Goal: Transaction & Acquisition: Purchase product/service

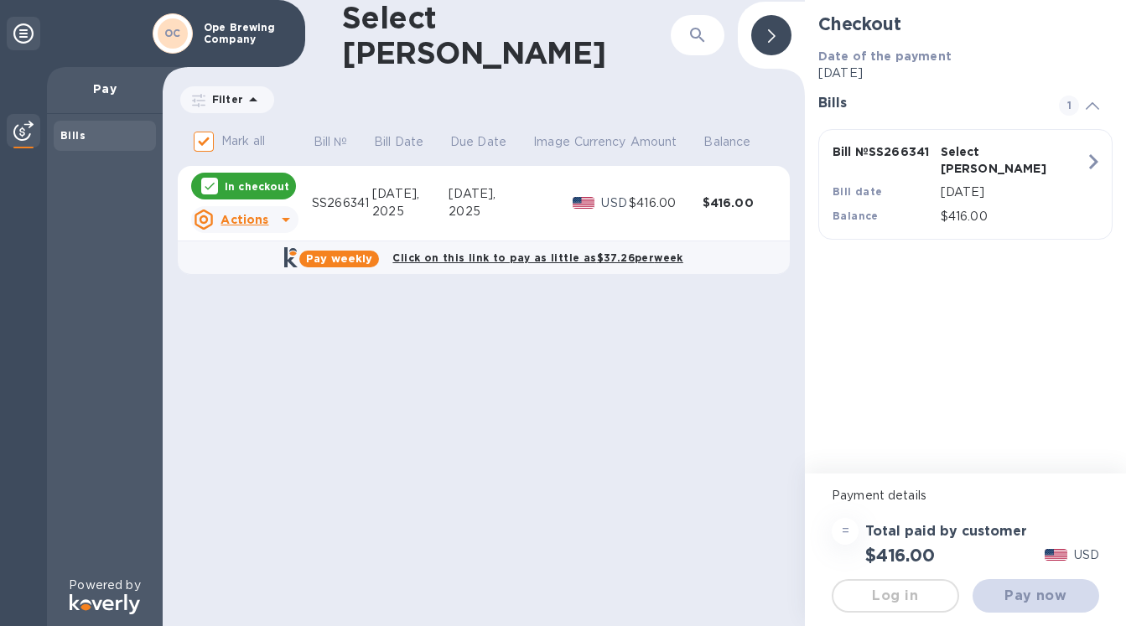
checkbox input "false"
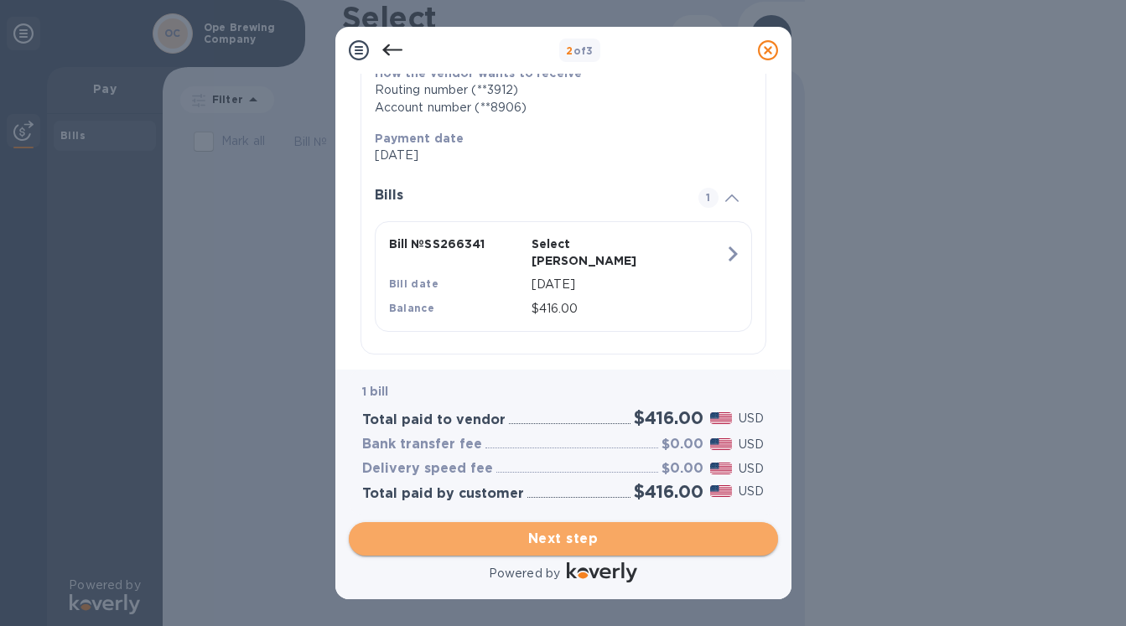
click at [590, 531] on span "Next step" at bounding box center [563, 539] width 403 height 20
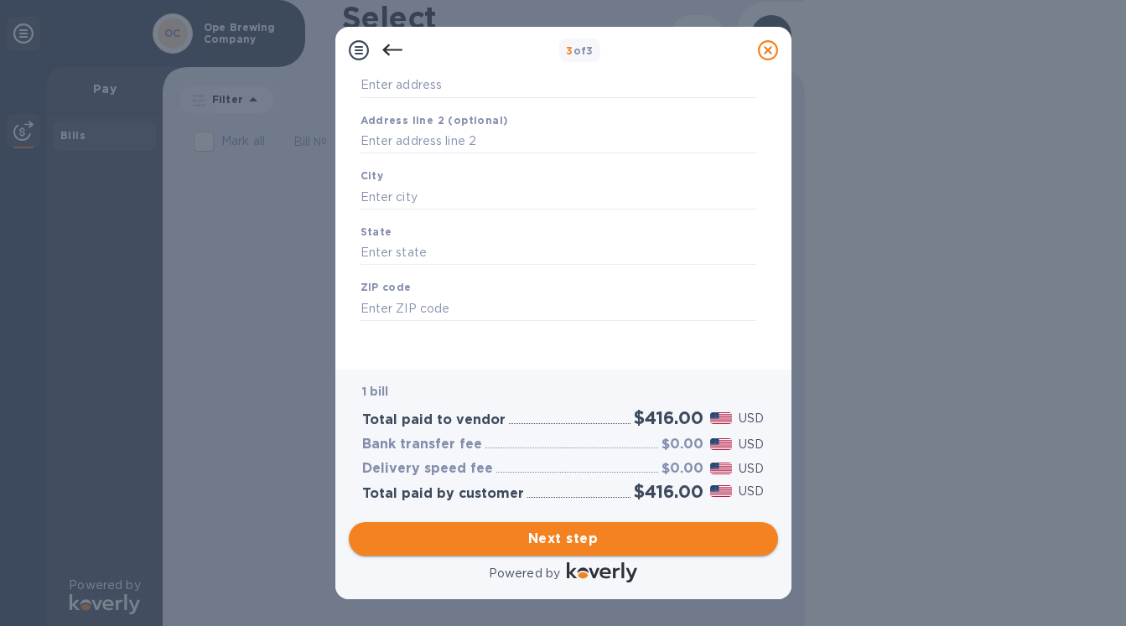
click at [626, 544] on span "Next step" at bounding box center [563, 539] width 403 height 20
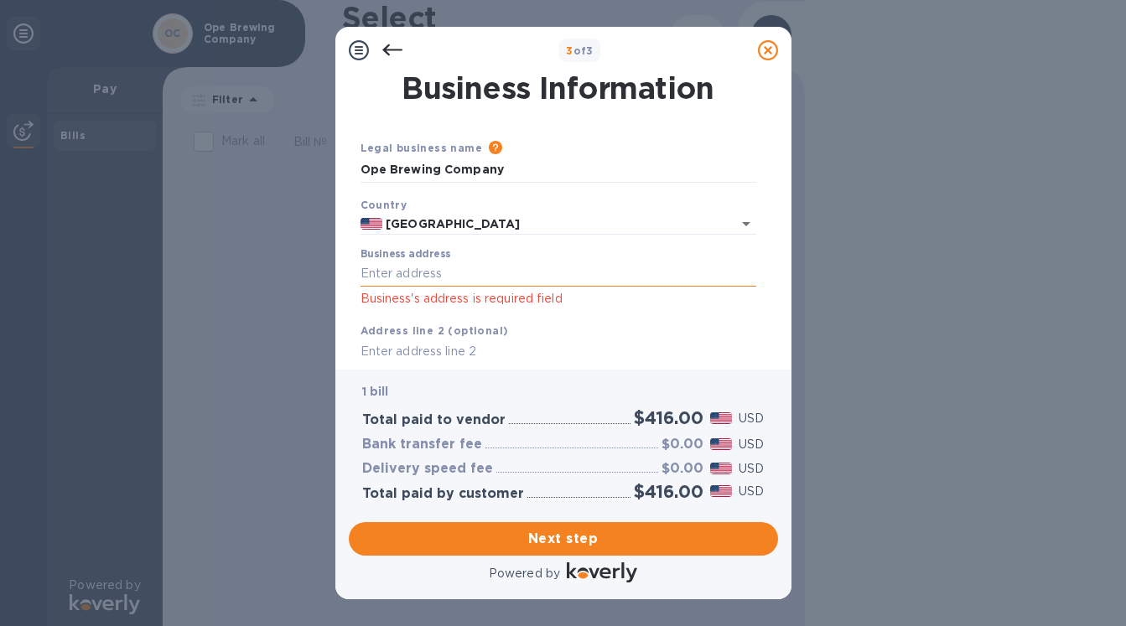
scroll to position [0, 0]
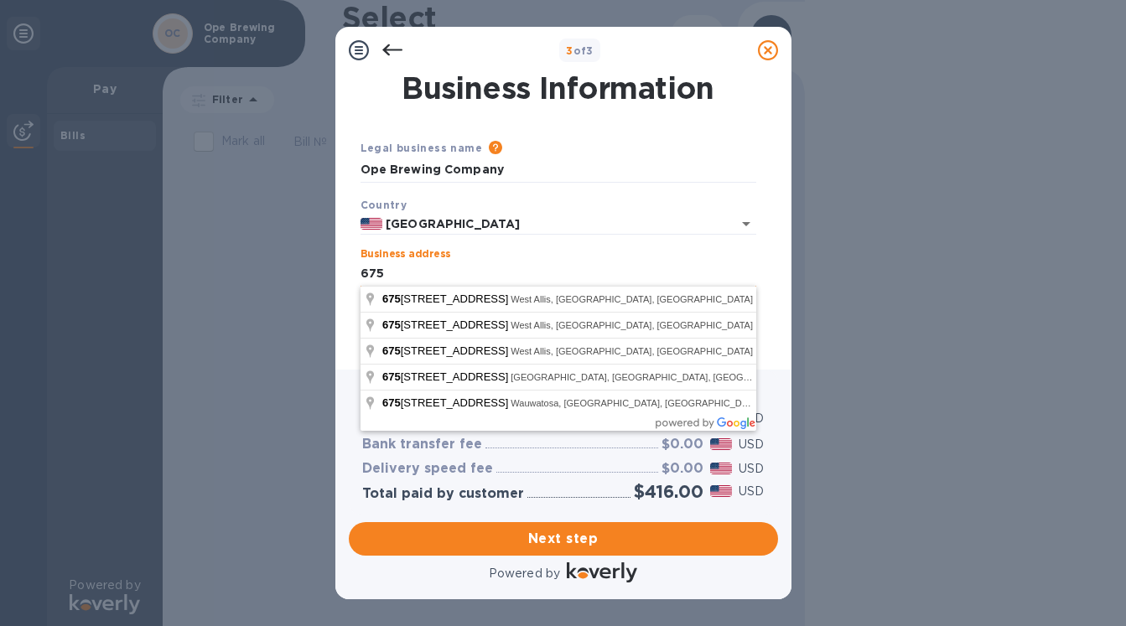
type input "6751"
type input "[STREET_ADDRESS]"
type input "West Allis"
type input "WI"
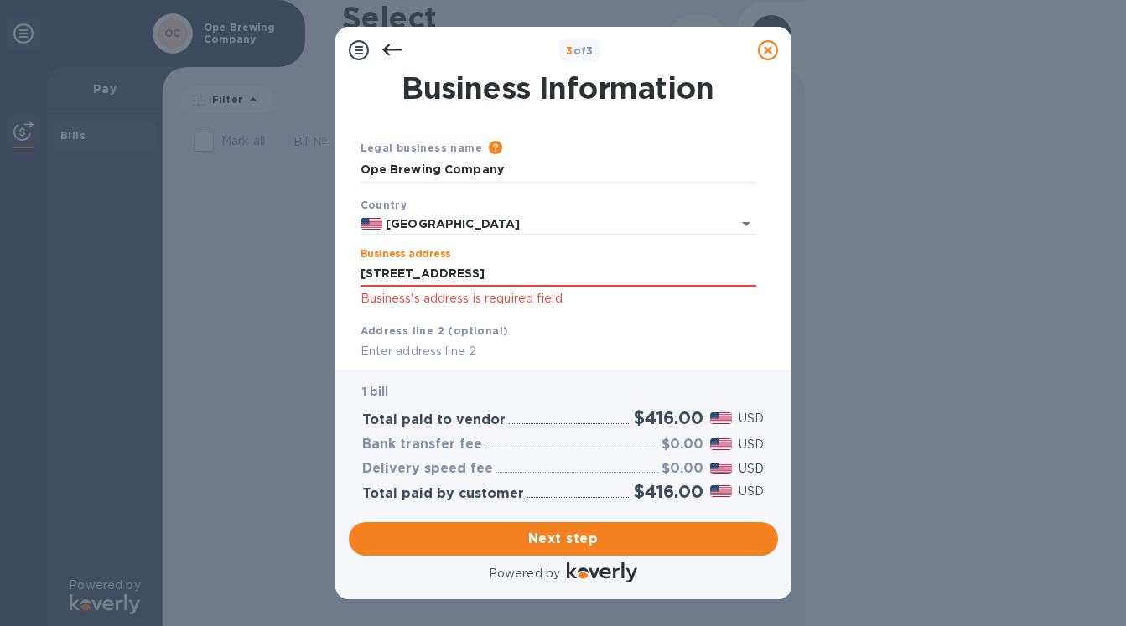
type input "[STREET_ADDRESS]"
type input "Franklin"
type input "531323214"
click at [546, 275] on input "[STREET_ADDRESS]" at bounding box center [559, 274] width 396 height 25
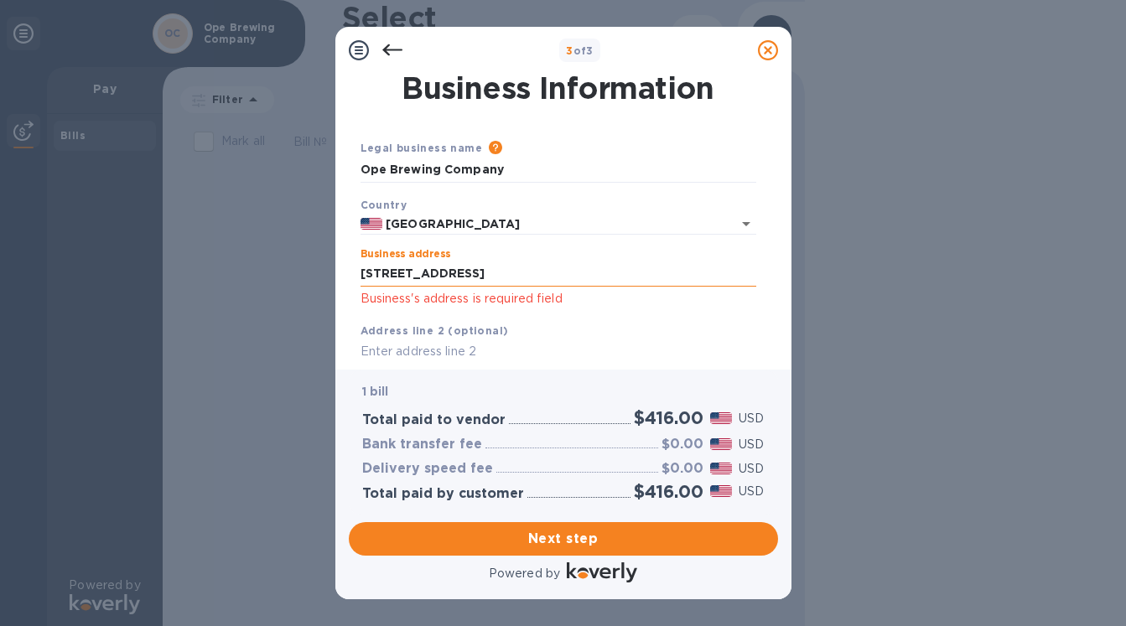
click at [546, 275] on input "[STREET_ADDRESS]" at bounding box center [559, 274] width 396 height 25
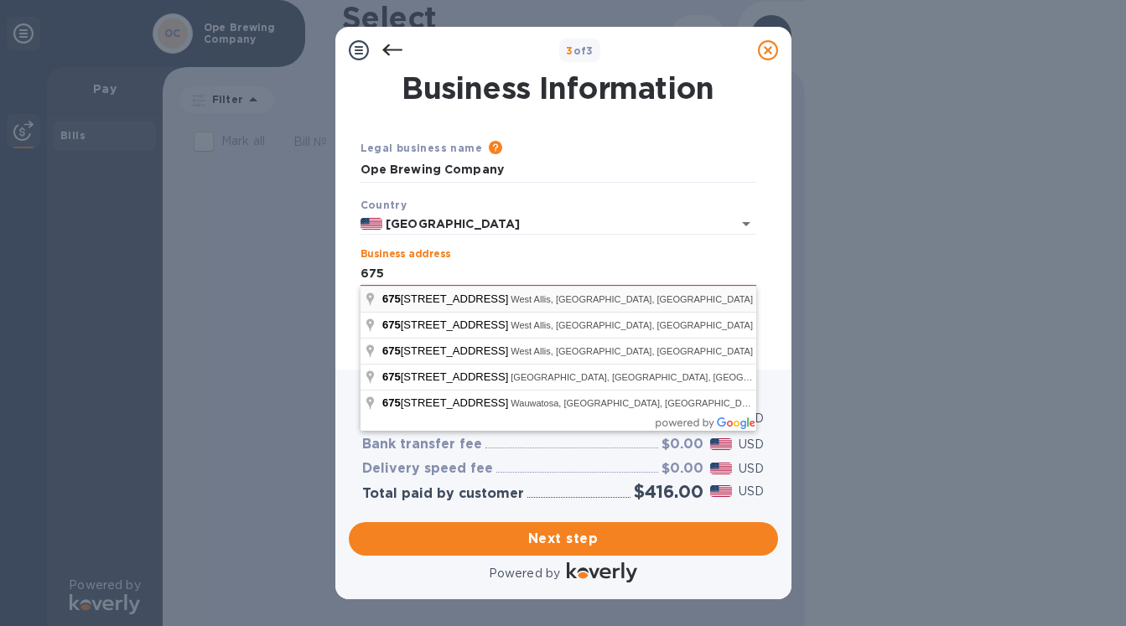
type input "[STREET_ADDRESS]"
type input "West Allis"
type input "53214"
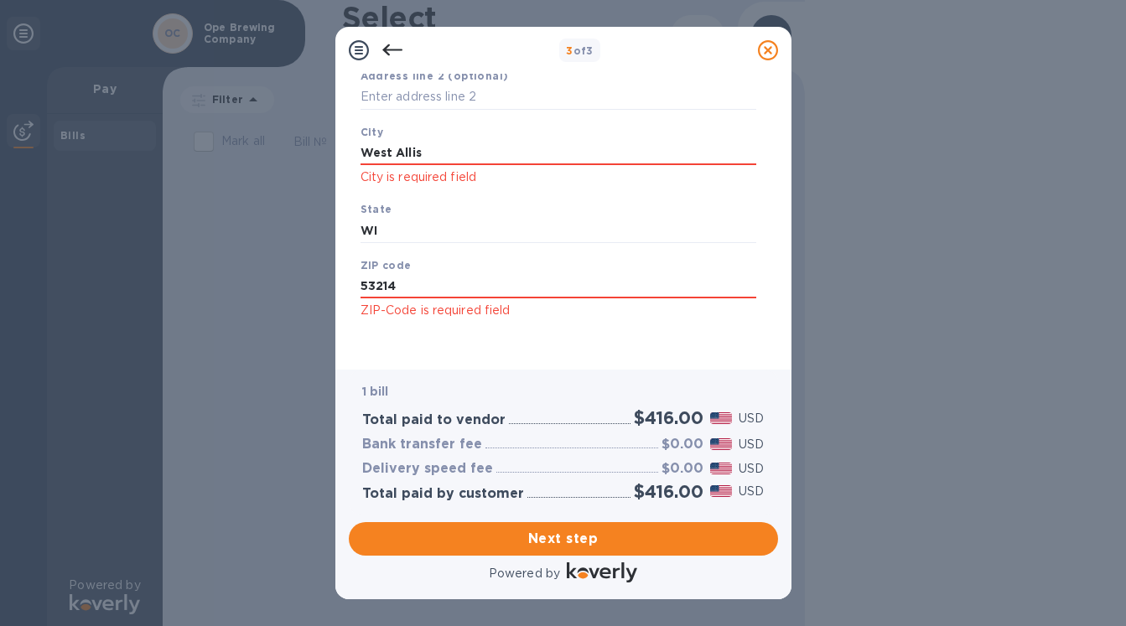
scroll to position [254, 0]
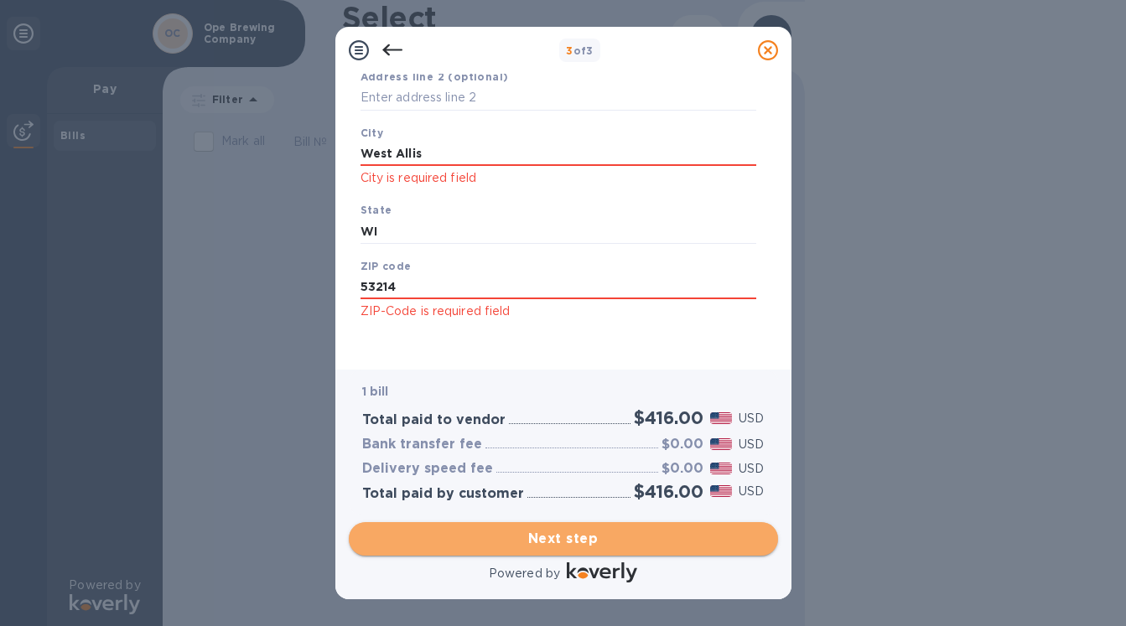
click at [613, 535] on span "Next step" at bounding box center [563, 539] width 403 height 20
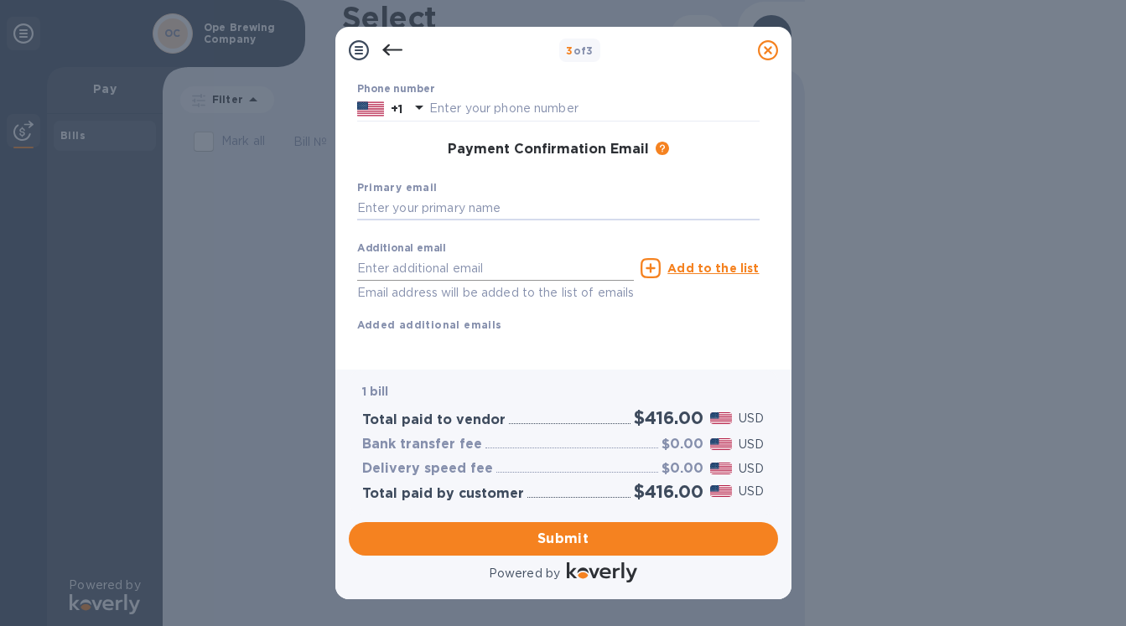
type input "[EMAIL_ADDRESS][DOMAIN_NAME]"
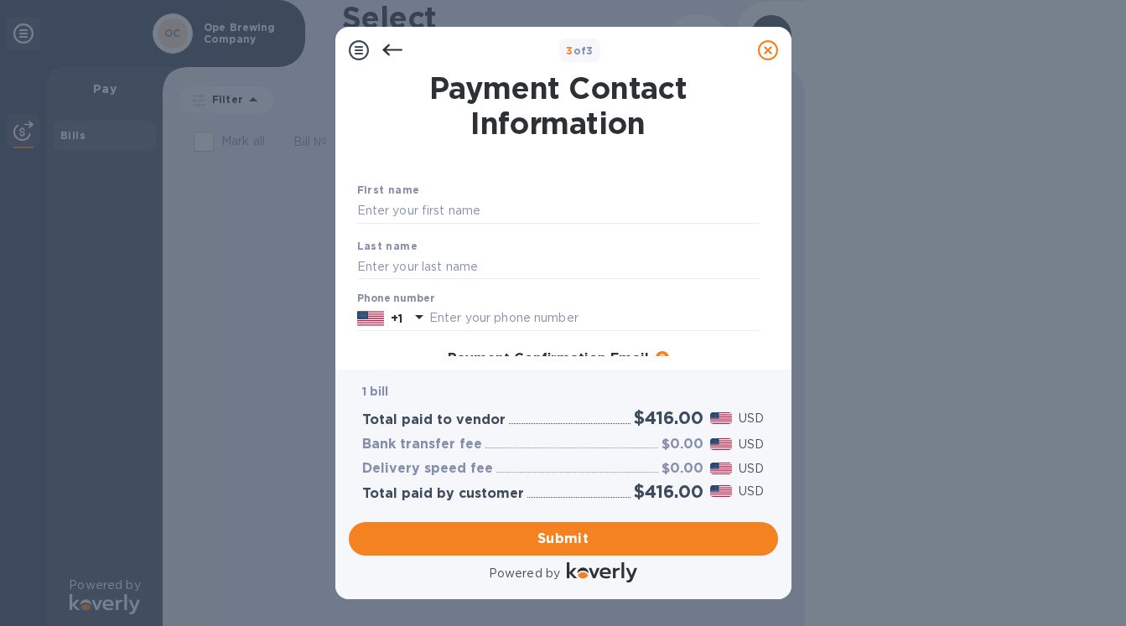
scroll to position [0, 0]
click at [555, 216] on input "Jenn" at bounding box center [558, 211] width 403 height 25
type input "Jenn"
click at [561, 251] on div "Last name" at bounding box center [559, 259] width 416 height 56
type input "[PERSON_NAME]"
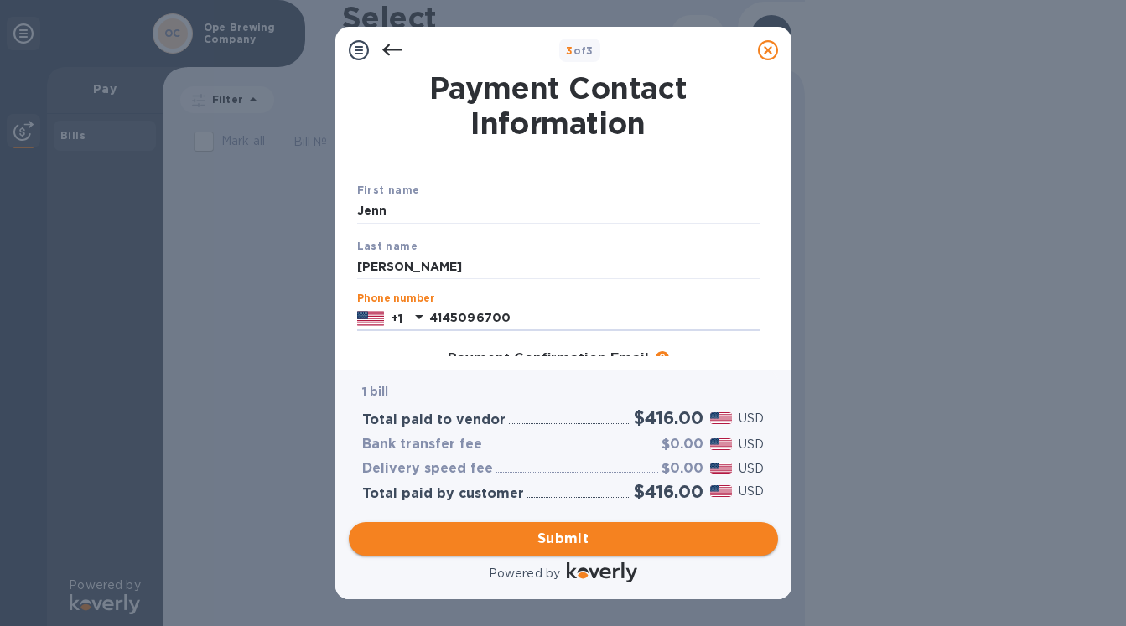
type input "4145096700"
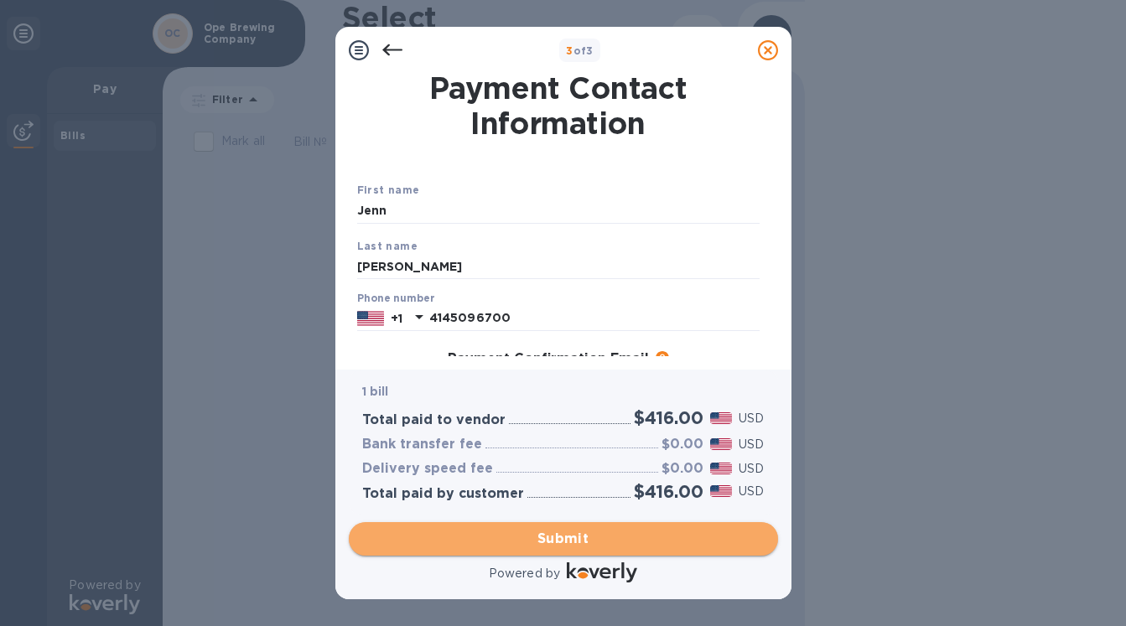
click at [611, 529] on span "Submit" at bounding box center [563, 539] width 403 height 20
